Goal: Task Accomplishment & Management: Manage account settings

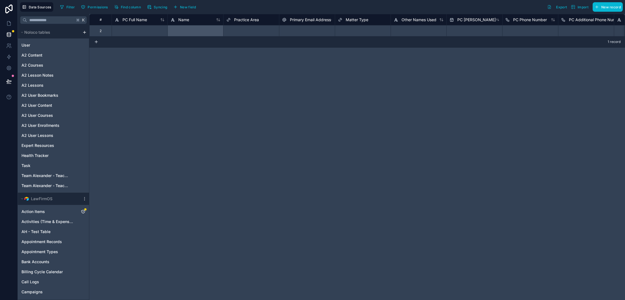
scroll to position [161, 0]
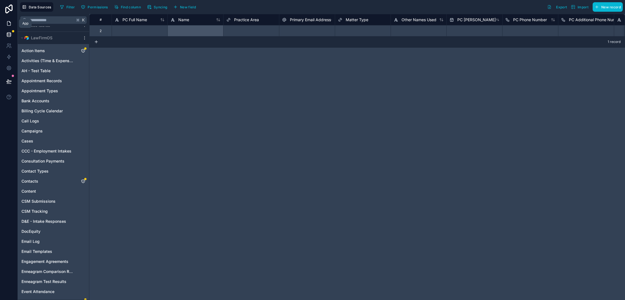
click at [10, 25] on icon at bounding box center [9, 24] width 6 height 6
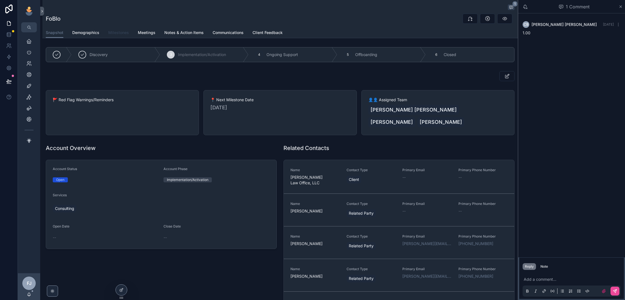
click at [122, 35] on span "Milestones" at bounding box center [118, 33] width 21 height 6
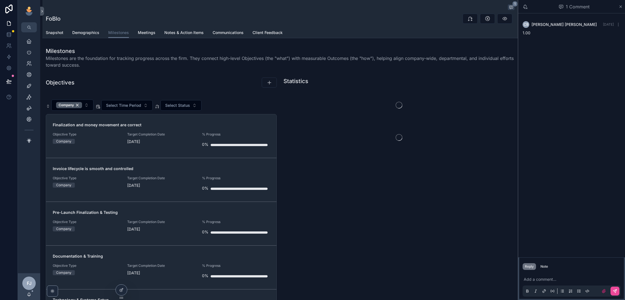
drag, startPoint x: 78, startPoint y: 106, endPoint x: 96, endPoint y: 143, distance: 41.2
click at [78, 106] on div "Company" at bounding box center [69, 105] width 26 height 6
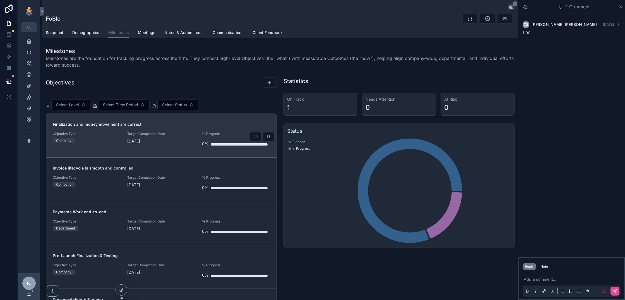
click at [181, 142] on div "[DATE]" at bounding box center [161, 141] width 68 height 6
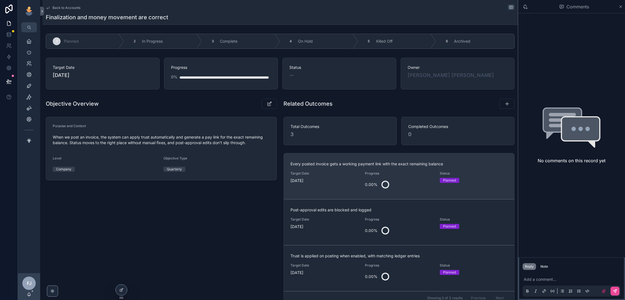
click at [412, 179] on div "0.00%" at bounding box center [399, 184] width 68 height 13
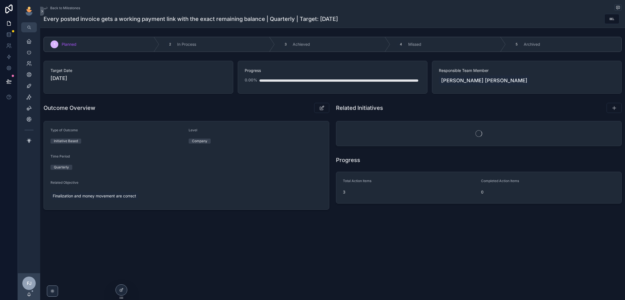
click at [62, 8] on span "Back to Milestones" at bounding box center [65, 8] width 30 height 4
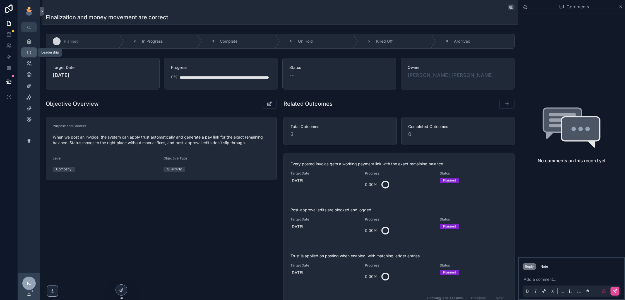
click at [30, 57] on link "Leadership" at bounding box center [29, 52] width 16 height 10
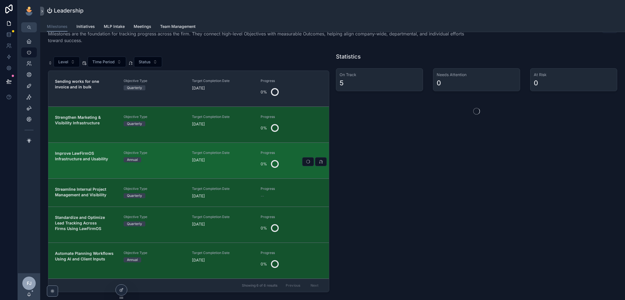
scroll to position [17, 0]
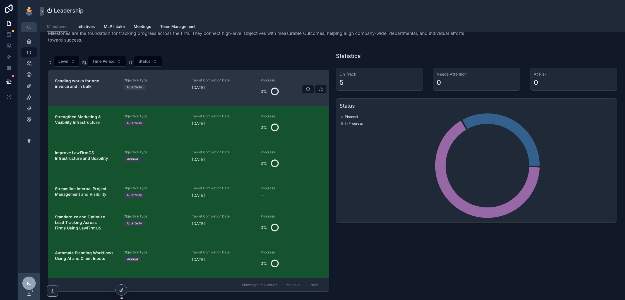
click at [196, 92] on div "Target Completion Date [DATE]" at bounding box center [223, 88] width 62 height 20
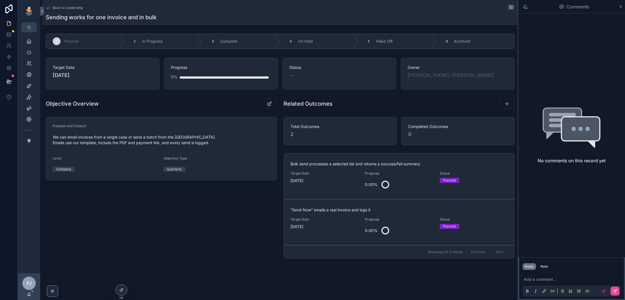
click at [55, 8] on span "Back to Leadership" at bounding box center [67, 8] width 30 height 4
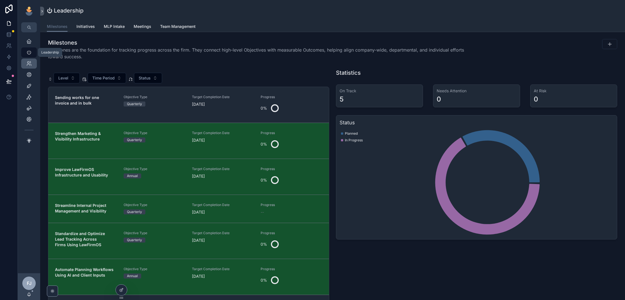
click at [30, 63] on icon "scrollable content" at bounding box center [29, 64] width 6 height 6
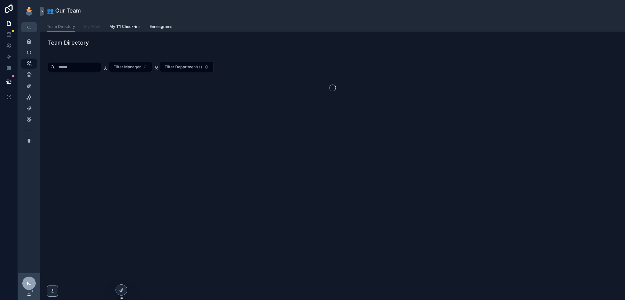
click at [93, 25] on span "My Work" at bounding box center [92, 27] width 16 height 6
click at [283, 65] on span "Filter Cases" at bounding box center [282, 67] width 22 height 6
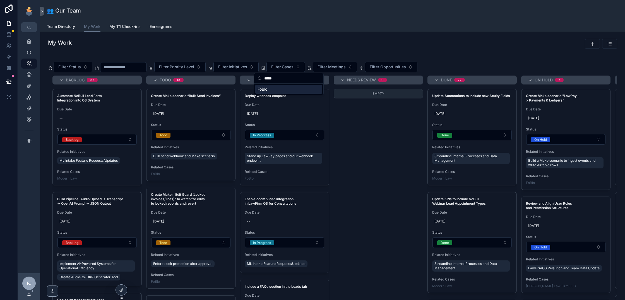
type input "*****"
click at [293, 87] on div "FoBlo" at bounding box center [288, 89] width 67 height 9
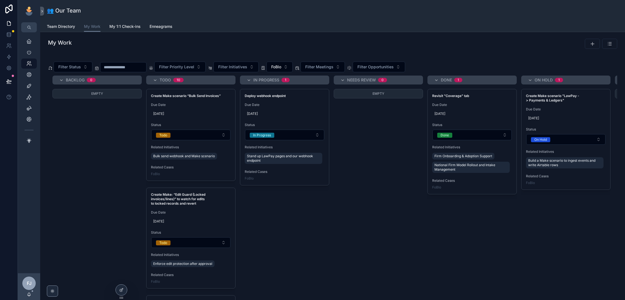
click at [330, 231] on div "Backlog 0 Empty Todo 10 Create Make scenario “Bulk Send Invoices” Due Date [DAT…" at bounding box center [332, 188] width 569 height 225
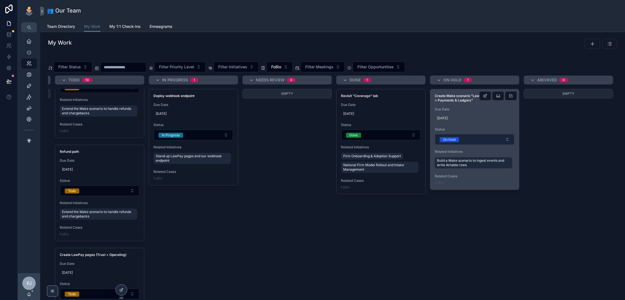
scroll to position [0, 95]
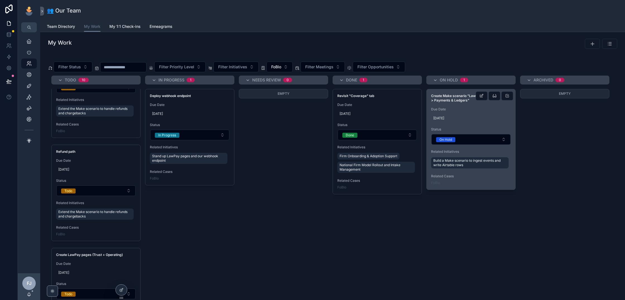
click at [495, 119] on span "[DATE]" at bounding box center [470, 118] width 75 height 4
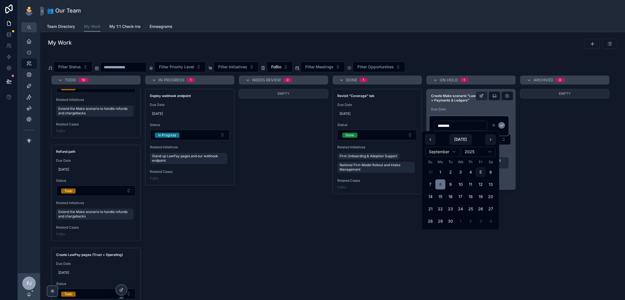
click at [484, 98] on button "scrollable content" at bounding box center [481, 95] width 12 height 9
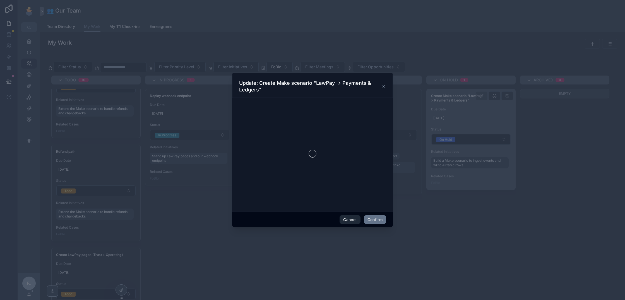
click at [347, 221] on button "Cancel" at bounding box center [349, 219] width 21 height 9
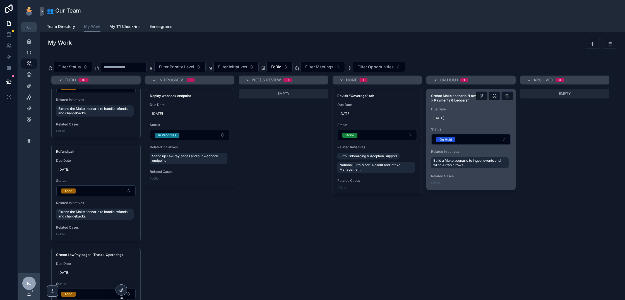
click at [467, 122] on div "[DATE]" at bounding box center [471, 118] width 80 height 9
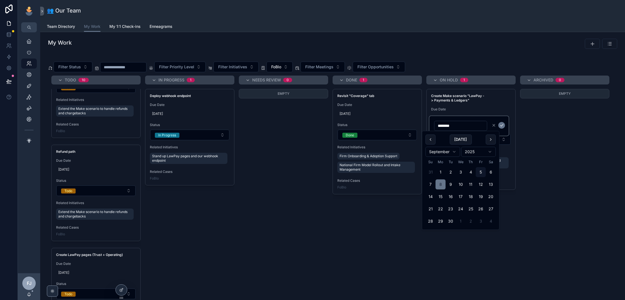
drag, startPoint x: 549, startPoint y: 123, endPoint x: 537, endPoint y: 119, distance: 13.1
click at [549, 123] on div "Empty" at bounding box center [564, 142] width 89 height 107
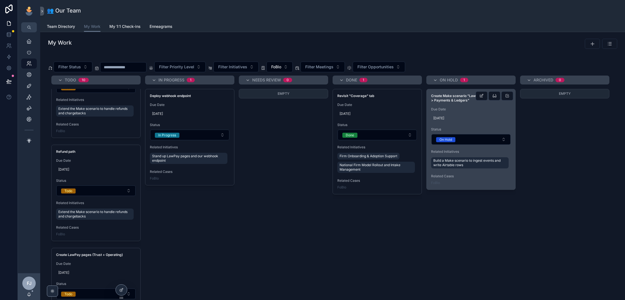
click at [432, 91] on div "Create Make scenario "LawPay -> Payments & Ledgers" Due Date [DATE] Status On H…" at bounding box center [470, 139] width 89 height 100
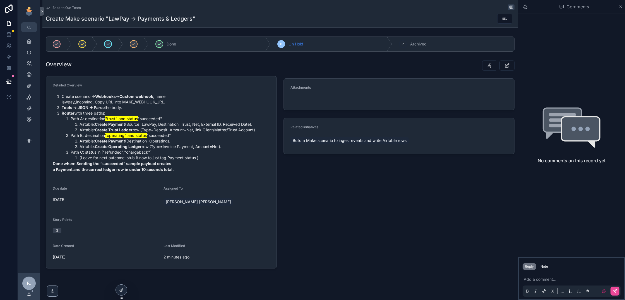
click at [545, 278] on p "scrollable content" at bounding box center [572, 280] width 98 height 6
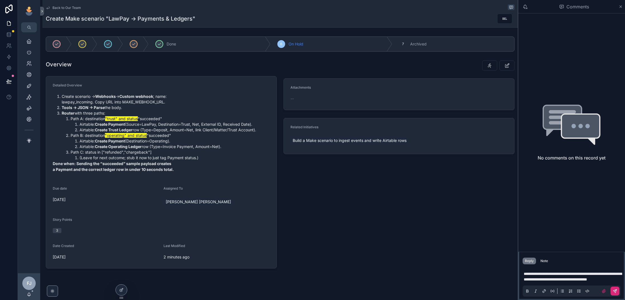
click at [614, 291] on icon "scrollable content" at bounding box center [615, 290] width 2 height 2
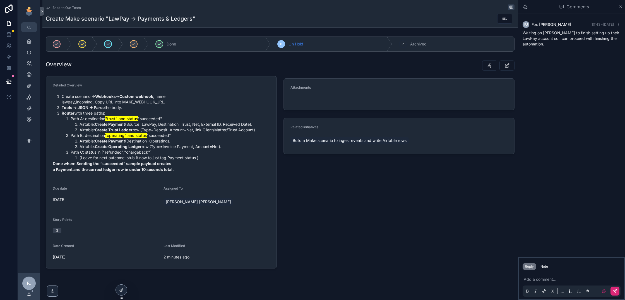
click at [65, 7] on span "Back to Our Team" at bounding box center [66, 8] width 28 height 4
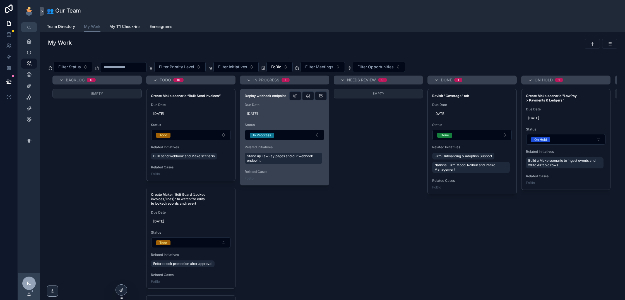
click at [291, 115] on span "[DATE]" at bounding box center [284, 114] width 75 height 4
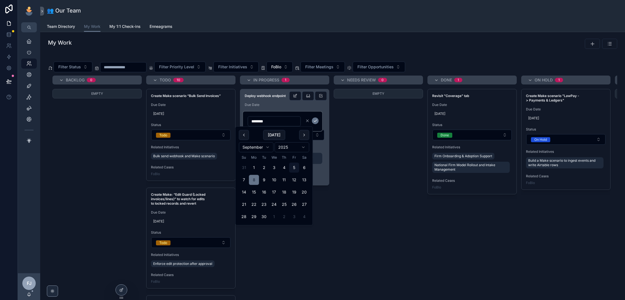
click at [260, 95] on strong "Deploy webhook endpoint" at bounding box center [265, 96] width 41 height 4
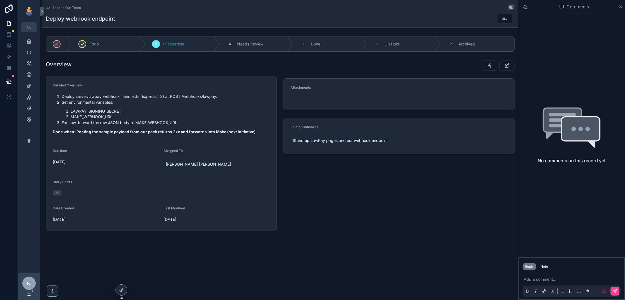
click at [346, 278] on div "Back to Our Team Deploy webhook endpoint Todo 3 In Progress 4 Needs Review 5 Do…" at bounding box center [278, 150] width 477 height 300
click at [384, 48] on div "6 On Hold" at bounding box center [403, 44] width 74 height 14
click at [424, 201] on div "Attachments -- Related Initiatives Stand up LawPay pages and our webhook endpoi…" at bounding box center [399, 145] width 238 height 175
click at [66, 9] on span "Back to Our Team" at bounding box center [66, 8] width 28 height 4
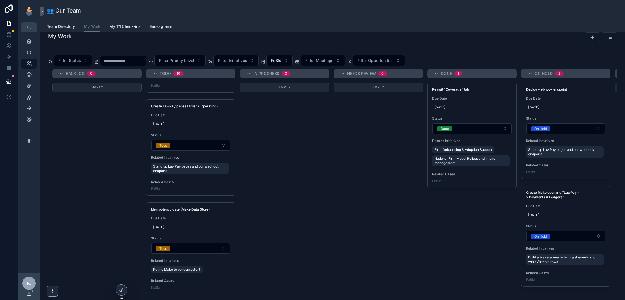
scroll to position [4, 0]
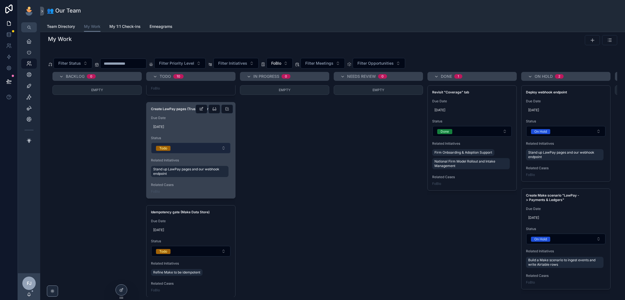
click at [194, 144] on button "Todo" at bounding box center [190, 148] width 79 height 11
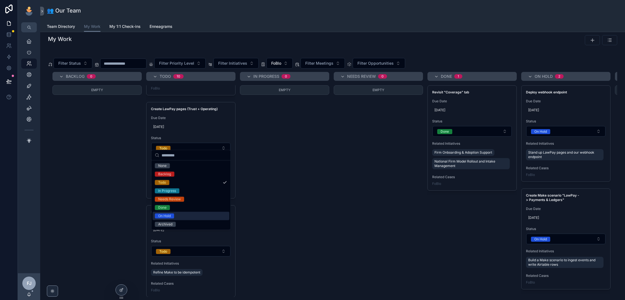
click at [189, 213] on div "On Hold" at bounding box center [191, 216] width 77 height 8
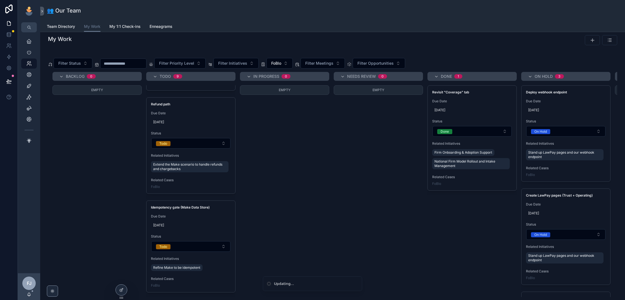
scroll to position [724, 0]
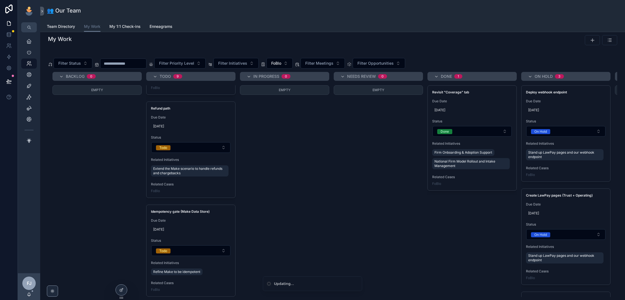
click at [359, 263] on div "Backlog 0 Empty Todo 9 Create Make scenario “Bulk Send Invoices” Due Date [DATE…" at bounding box center [332, 184] width 569 height 225
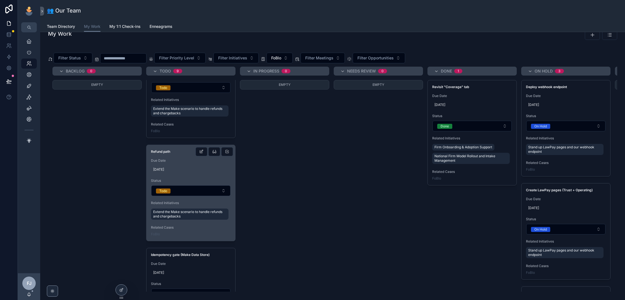
scroll to position [674, 0]
click at [183, 152] on div "Refund path Due Date [DATE] Status Todo Related Initiatives Extend the Make sce…" at bounding box center [190, 194] width 89 height 96
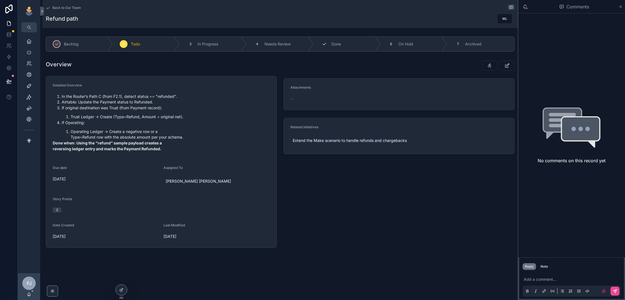
click at [344, 45] on div "5 Done" at bounding box center [346, 44] width 67 height 14
click at [78, 11] on div "Back to Our Team" at bounding box center [280, 7] width 468 height 7
click at [78, 9] on span "Back to Our Team" at bounding box center [66, 8] width 28 height 4
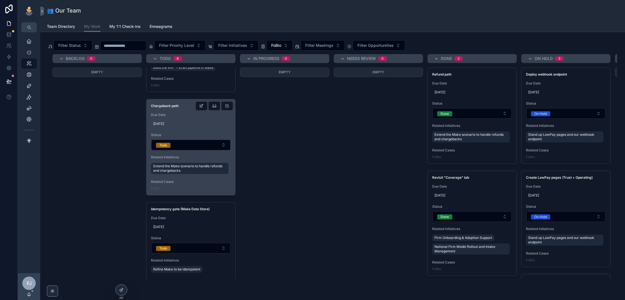
scroll to position [612, 0]
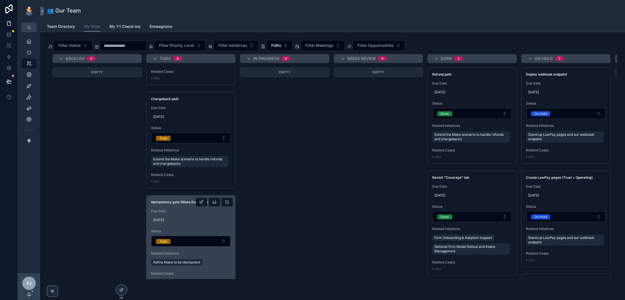
click at [190, 218] on span "[DATE]" at bounding box center [190, 220] width 75 height 4
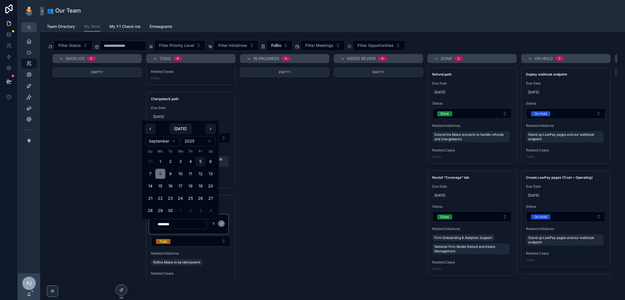
click at [298, 193] on div "Backlog 0 Empty Todo 8 Create Make scenario “Bulk Send Invoices” Due Date [DATE…" at bounding box center [332, 166] width 569 height 225
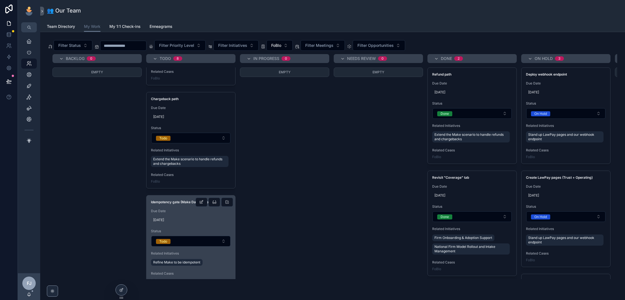
click at [167, 195] on div "Idempotency gate (Make Data Store) Due Date [DATE] Status Todo Related Initiati…" at bounding box center [190, 240] width 89 height 91
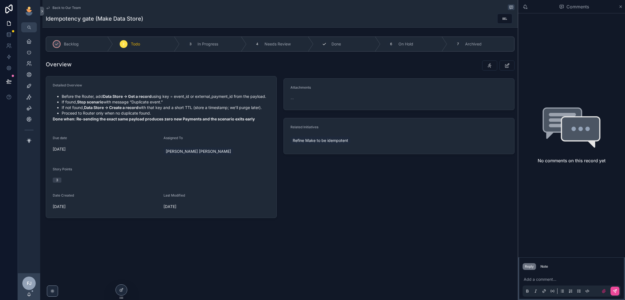
click at [347, 42] on div "5 Done" at bounding box center [346, 44] width 67 height 14
click at [59, 7] on span "Back to Our Team" at bounding box center [66, 8] width 28 height 4
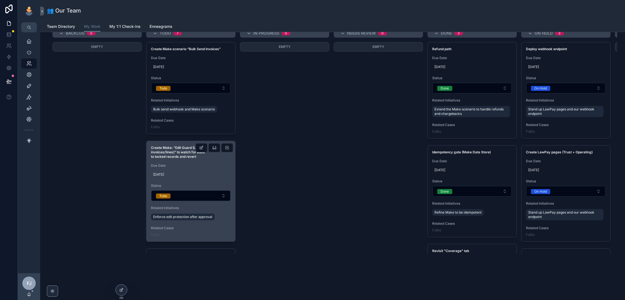
scroll to position [523, 0]
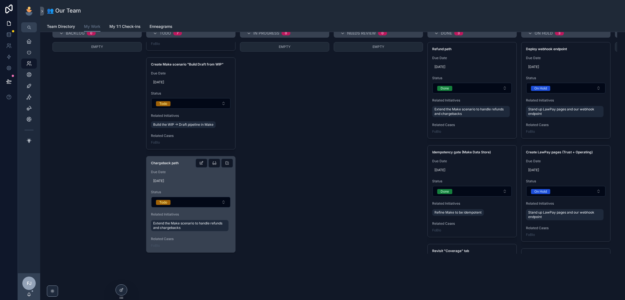
click at [193, 179] on span "[DATE]" at bounding box center [190, 181] width 75 height 4
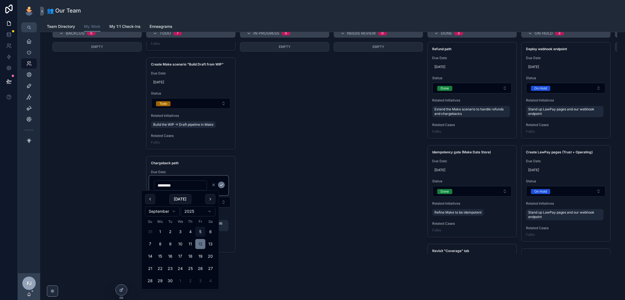
click at [176, 161] on strong "Chargeback path" at bounding box center [165, 163] width 28 height 4
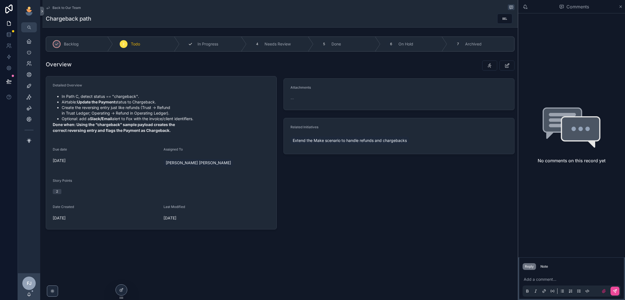
click at [221, 44] on div "3 In Progress" at bounding box center [213, 44] width 67 height 14
click at [58, 8] on span "Back to Our Team" at bounding box center [66, 8] width 28 height 4
